Goal: Information Seeking & Learning: Learn about a topic

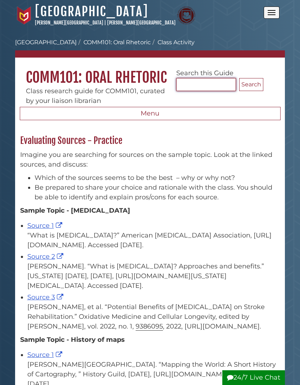
click at [212, 78] on input "Search..." at bounding box center [206, 84] width 60 height 13
click at [253, 80] on button "Search" at bounding box center [251, 84] width 24 height 13
click at [226, 85] on input "**********" at bounding box center [206, 84] width 60 height 13
type input "*"
click at [272, 15] on button "Open the menu" at bounding box center [272, 12] width 16 height 12
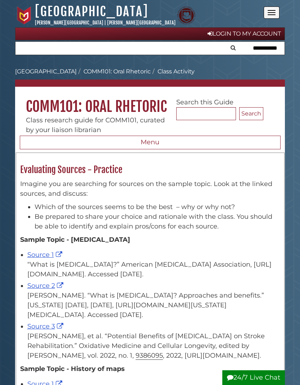
click at [213, 267] on div "“What is Music Therapy?” American Music Therapy Association, https://www.musict…" at bounding box center [153, 269] width 253 height 19
click at [265, 50] on input "text" at bounding box center [149, 48] width 269 height 13
type input "**********"
click at [255, 51] on input "**********" at bounding box center [149, 48] width 269 height 13
click at [25, 47] on button "Search" at bounding box center [25, 47] width 9 height 11
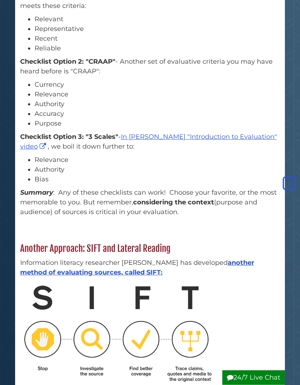
scroll to position [679, 0]
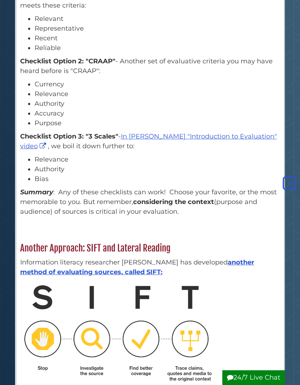
click at [242, 276] on link "another method of evaluating sources, called SIFT:" at bounding box center [137, 267] width 234 height 18
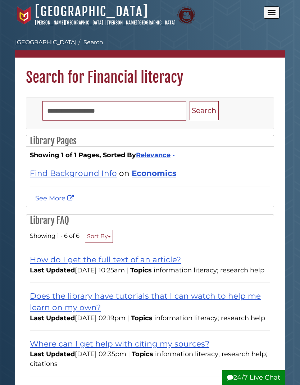
click at [158, 264] on link "How do I get the full text of an article?" at bounding box center [105, 259] width 151 height 9
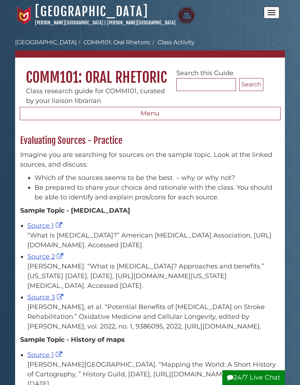
scroll to position [21, 0]
click at [155, 109] on button "Menu" at bounding box center [150, 114] width 261 height 14
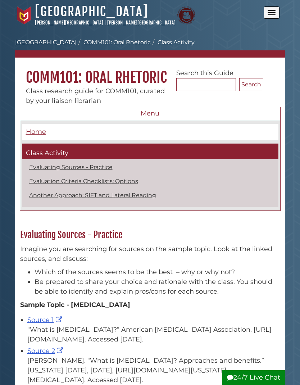
click at [124, 185] on link "Evaluation Criteria Checklists: Options" at bounding box center [83, 181] width 109 height 7
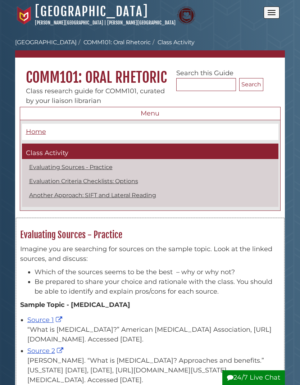
click at [157, 236] on h2 "Evaluating Sources - Practice" at bounding box center [150, 235] width 267 height 12
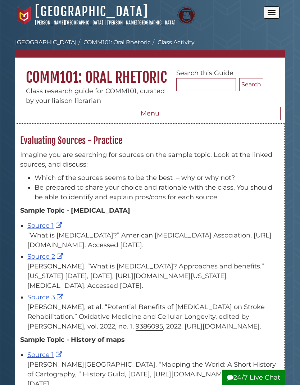
click at [45, 229] on link "Source 1" at bounding box center [45, 226] width 37 height 8
click at [49, 266] on div "[PERSON_NAME]. “What is [MEDICAL_DATA]? Approaches and benefits.” [US_STATE] [D…" at bounding box center [153, 276] width 253 height 29
click at [46, 261] on link "Source 2" at bounding box center [46, 257] width 38 height 8
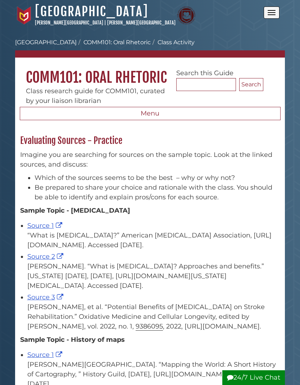
scroll to position [29, 0]
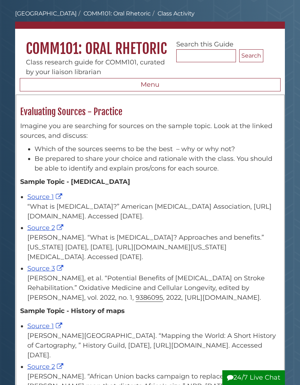
click at [48, 267] on link "Source 3" at bounding box center [46, 269] width 38 height 8
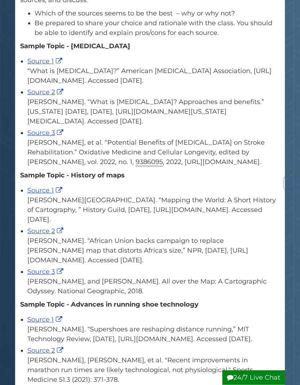
scroll to position [164, 0]
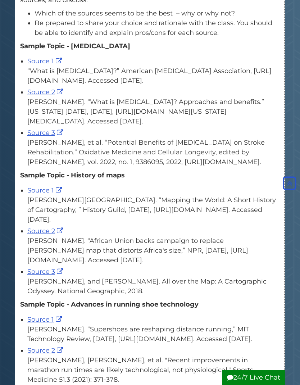
click at [41, 270] on link "Source 3" at bounding box center [46, 272] width 38 height 8
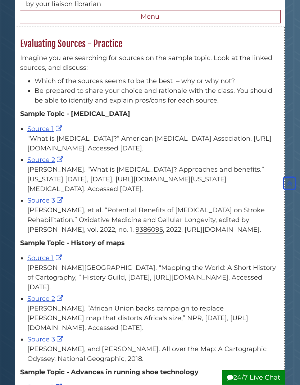
scroll to position [0, 0]
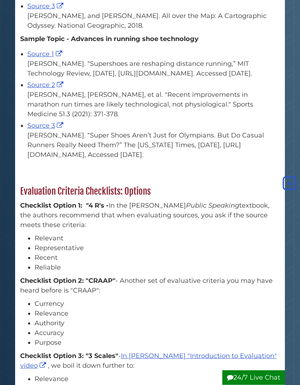
scroll to position [430, 0]
